Goal: Task Accomplishment & Management: Use online tool/utility

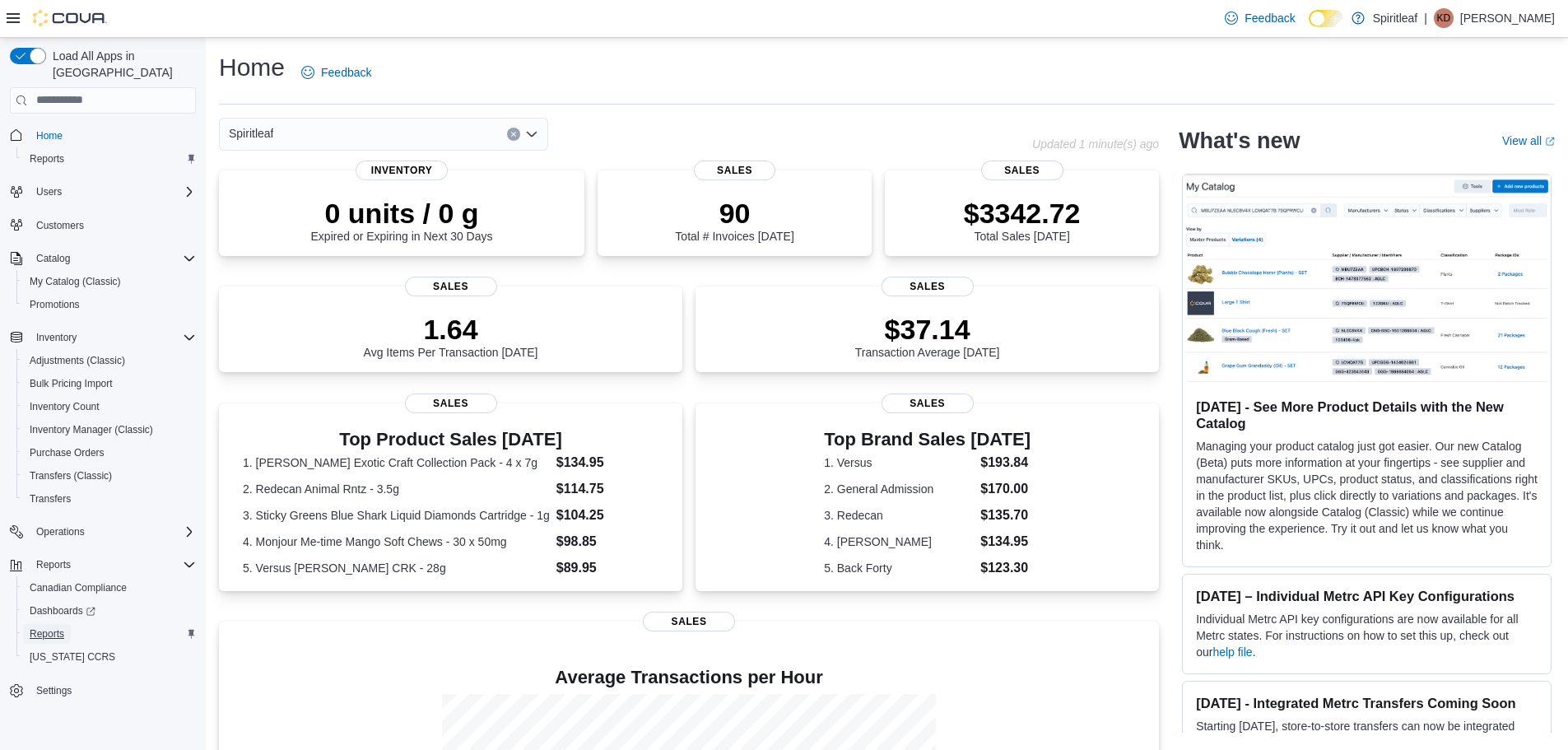
click at [60, 627] on span "Reports" at bounding box center [46, 633] width 35 height 14
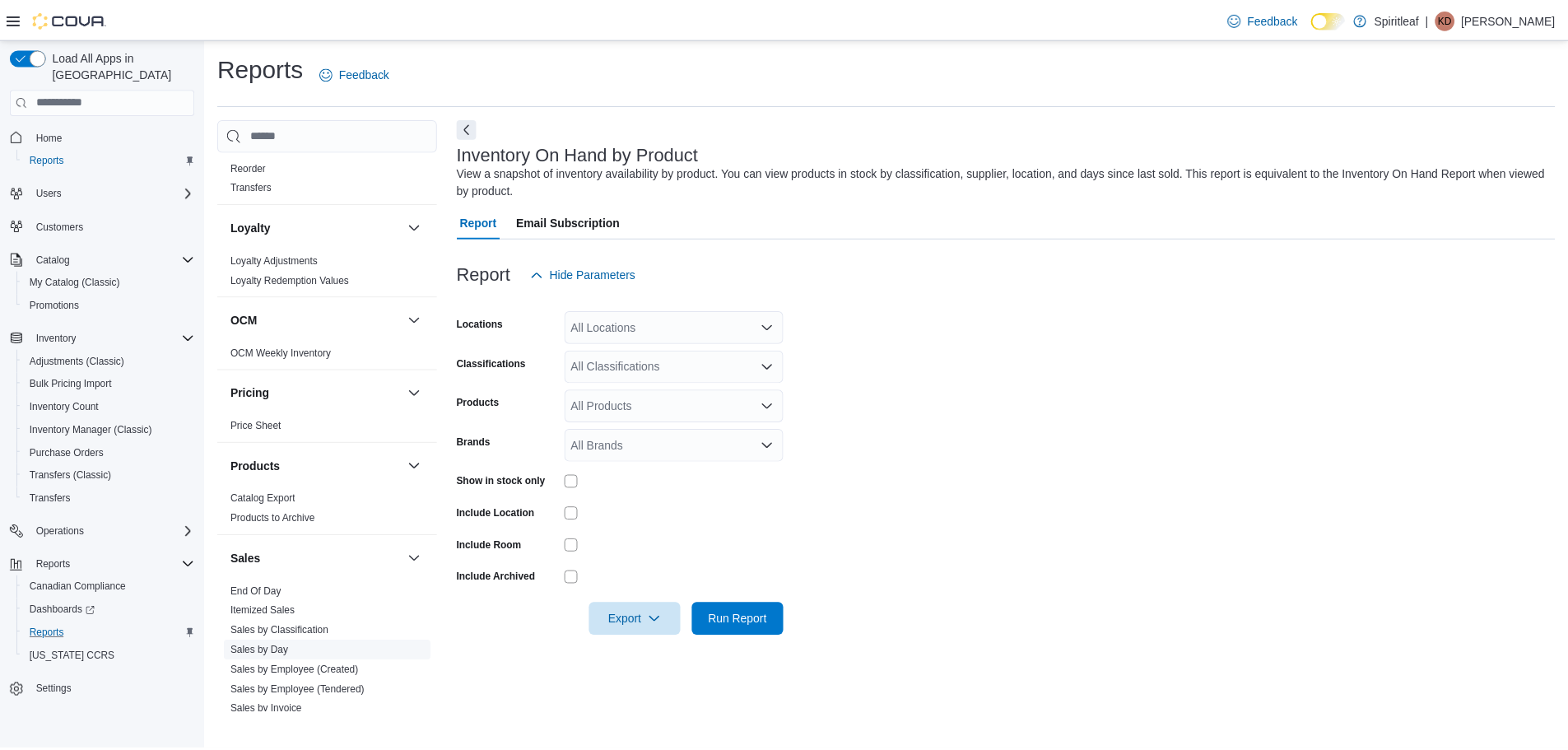
scroll to position [823, 0]
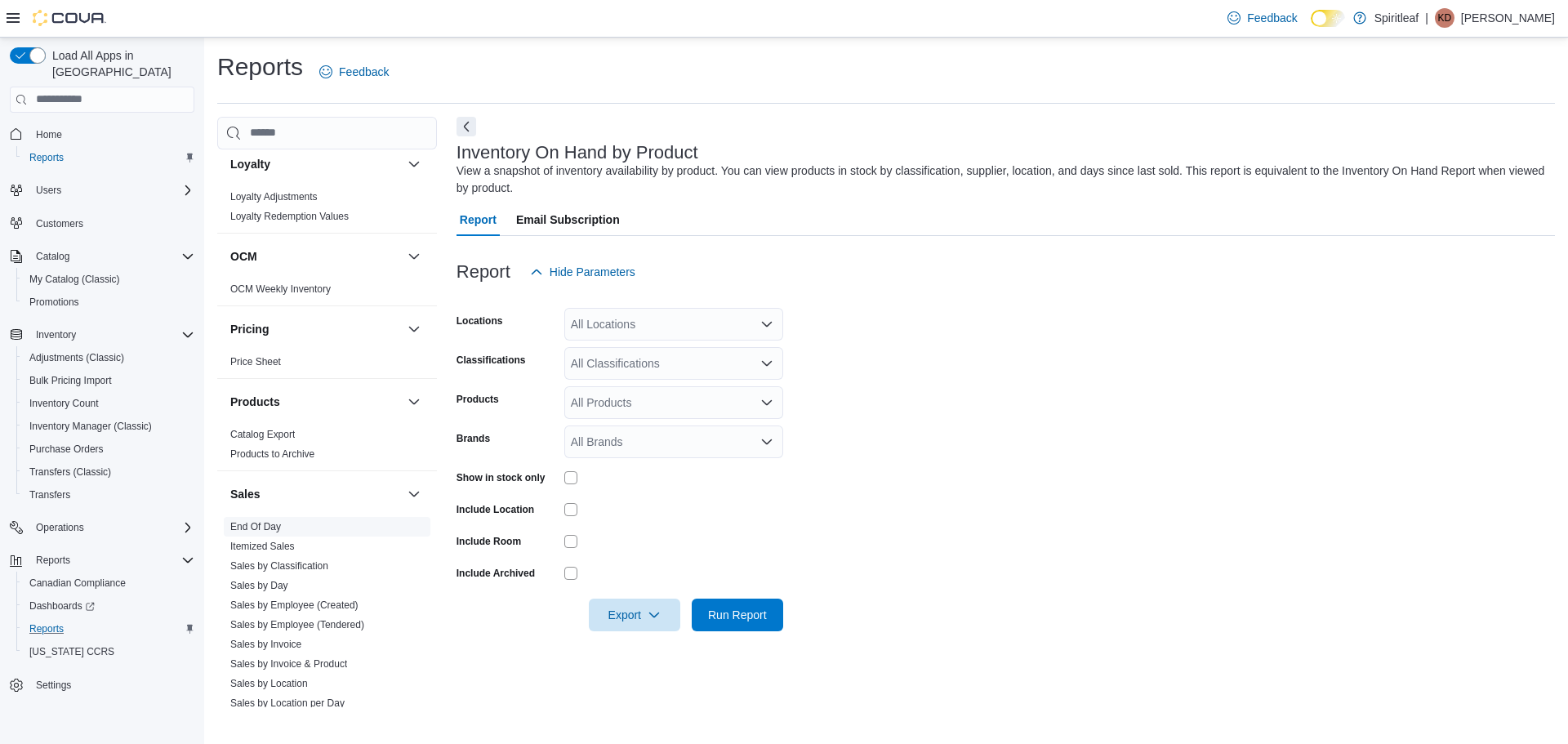
click at [265, 523] on link "End Of Day" at bounding box center [256, 527] width 50 height 12
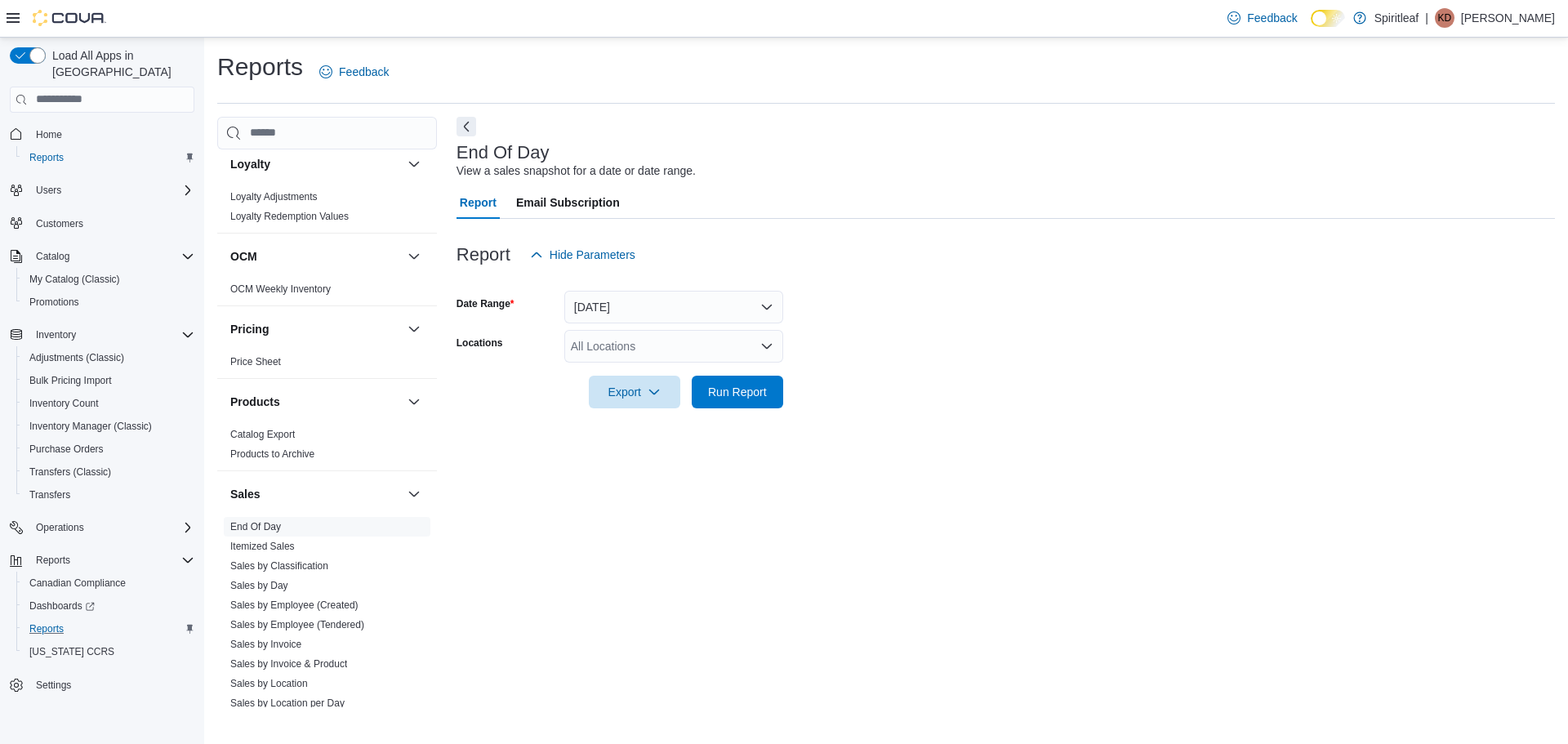
click at [629, 347] on div "All Locations" at bounding box center [673, 346] width 219 height 33
type input "***"
click at [676, 372] on span "216 - Millrise ([GEOGRAPHIC_DATA])" at bounding box center [721, 373] width 194 height 16
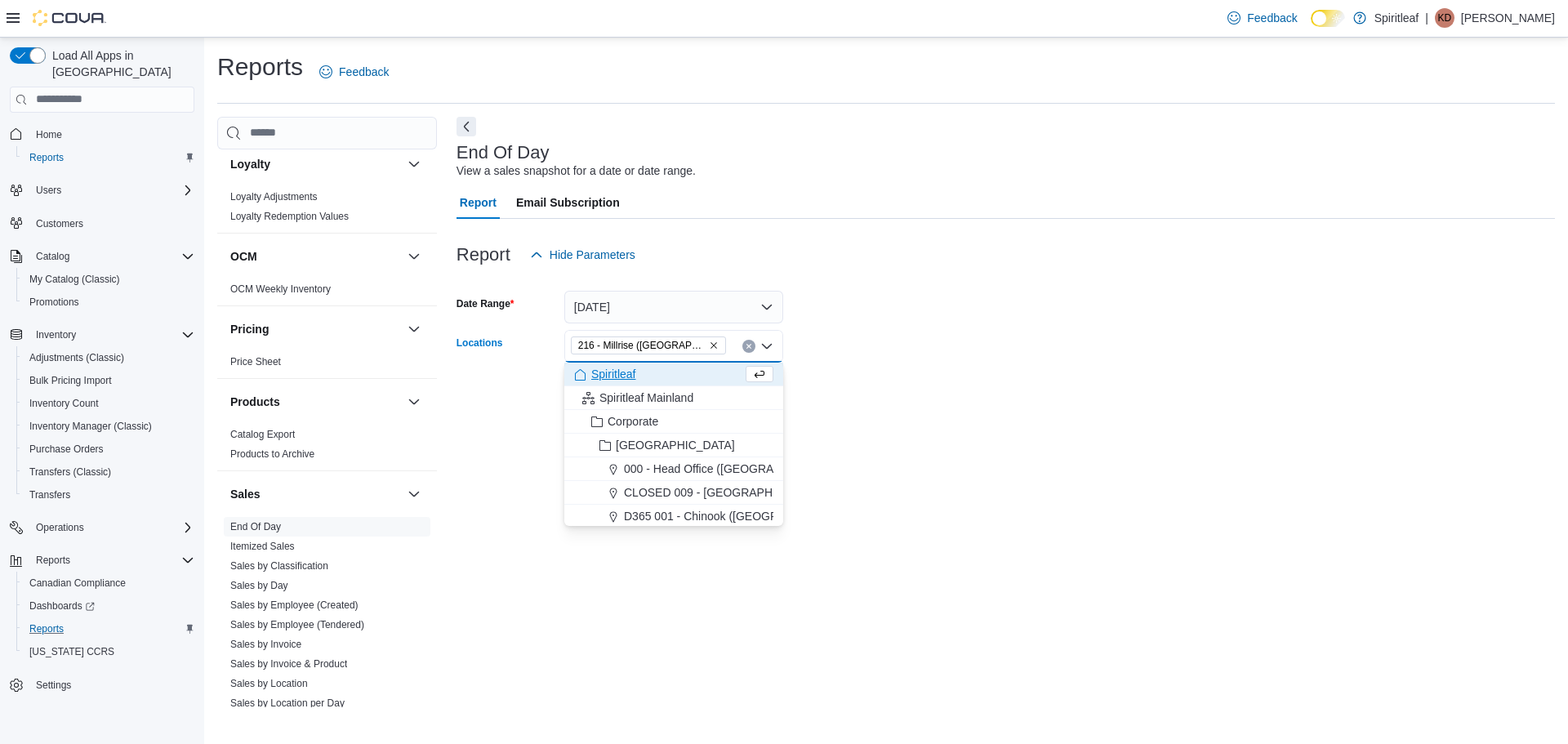
click at [1208, 472] on div "End Of Day View a sales snapshot for a date or date range. Report Email Subscri…" at bounding box center [1006, 411] width 1098 height 590
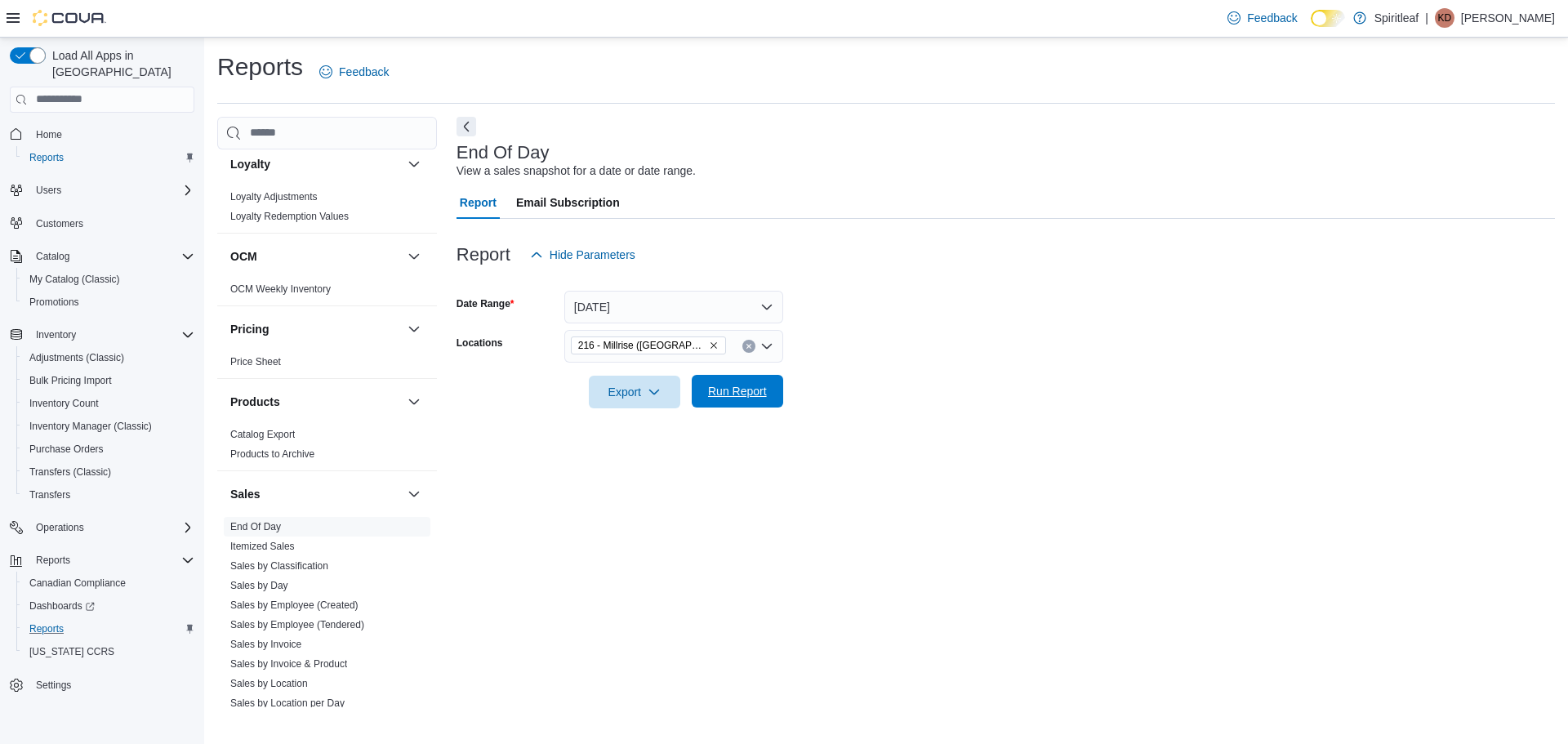
click at [742, 392] on span "Run Report" at bounding box center [737, 390] width 59 height 16
